Goal: Task Accomplishment & Management: Complete application form

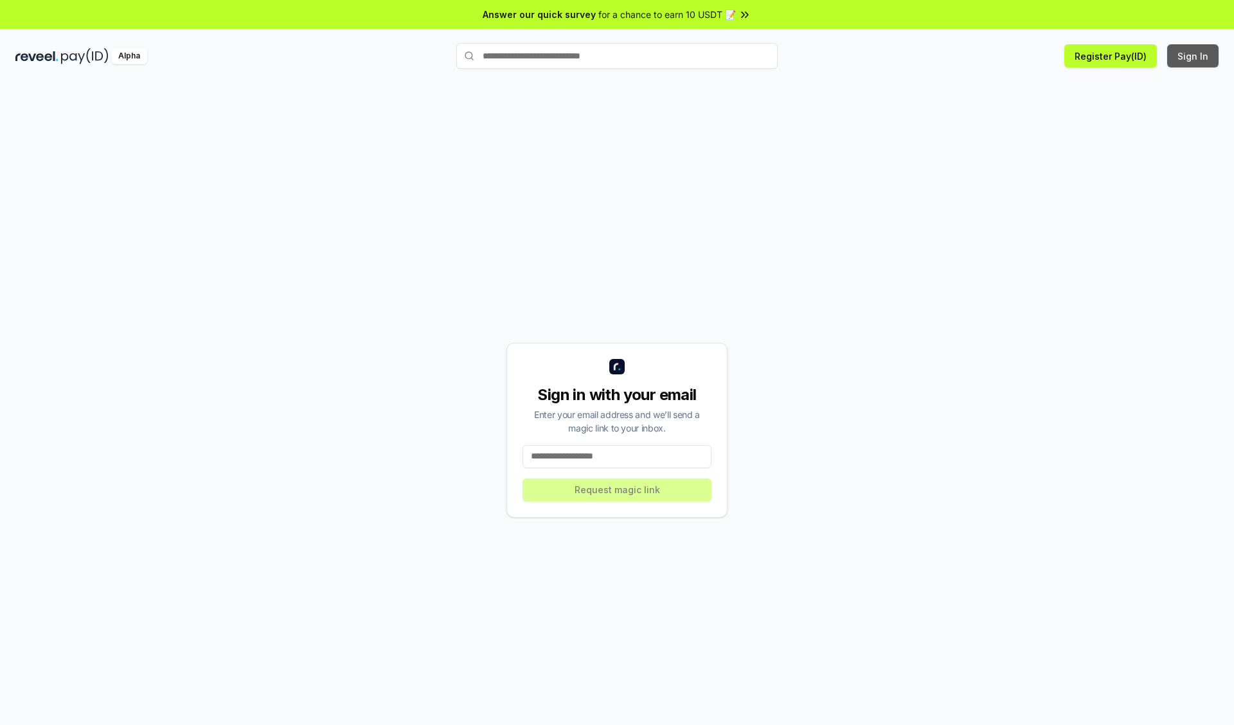
click at [1193, 56] on button "Sign In" at bounding box center [1192, 55] width 51 height 23
type input "**********"
click at [617, 490] on button "Request magic link" at bounding box center [616, 490] width 189 height 23
